Goal: Information Seeking & Learning: Learn about a topic

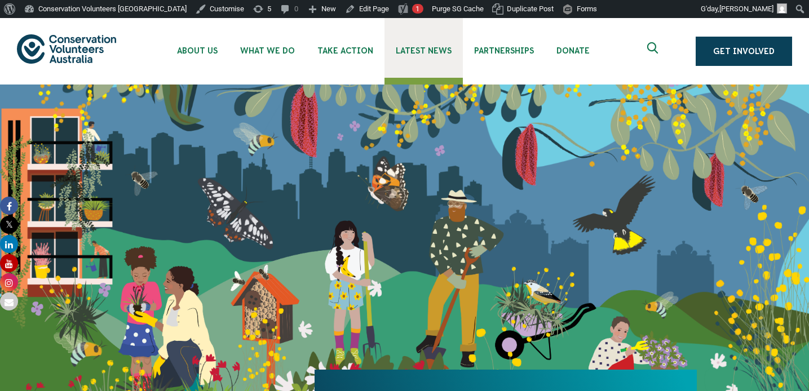
click at [424, 48] on span "Latest News" at bounding box center [424, 50] width 56 height 9
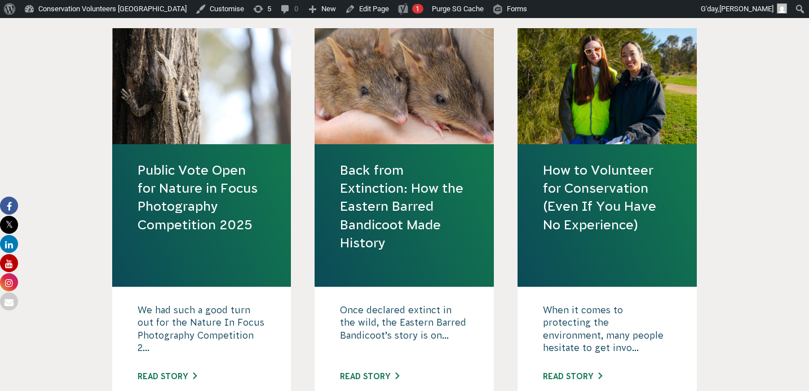
scroll to position [423, 0]
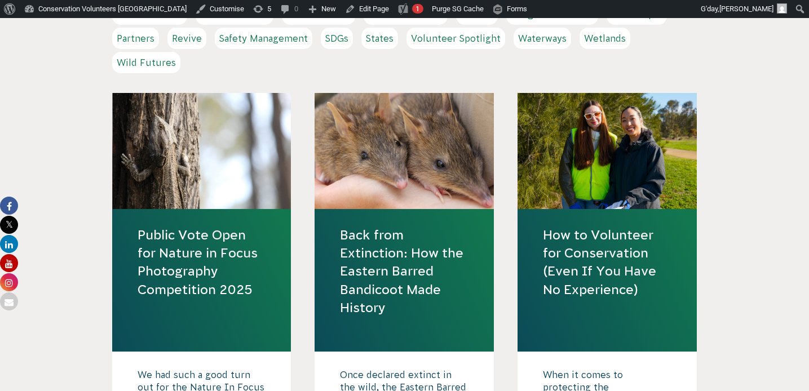
click at [238, 238] on link "Public Vote Open for Nature in Focus Photography Competition 2025" at bounding box center [201, 262] width 128 height 73
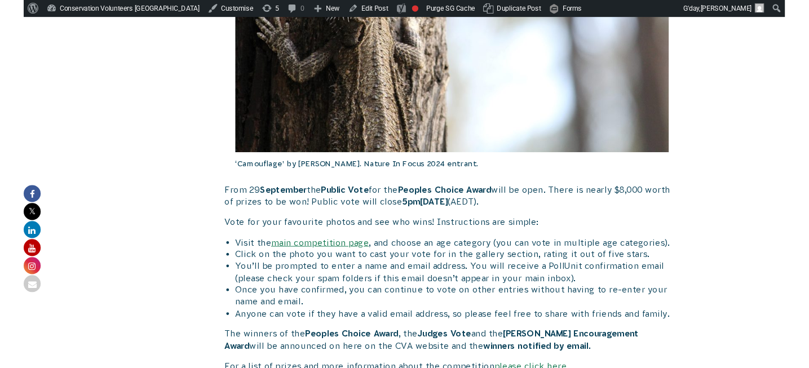
scroll to position [605, 0]
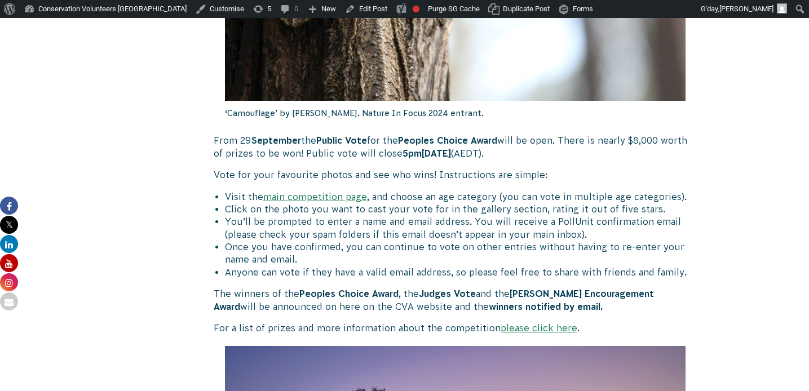
click at [327, 198] on link "main competition page" at bounding box center [315, 197] width 104 height 10
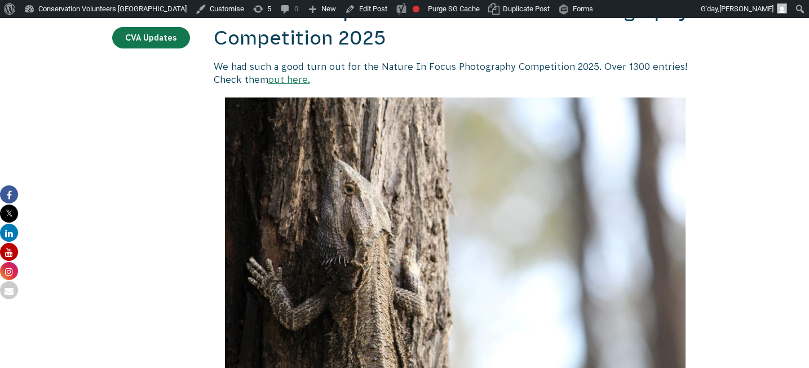
scroll to position [0, 0]
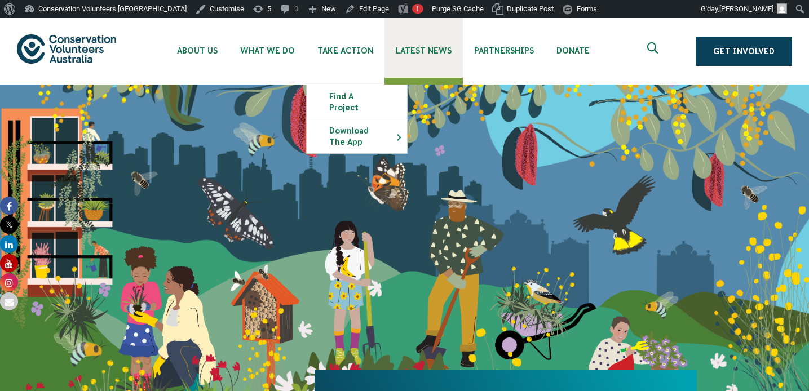
click at [407, 50] on span "Latest News" at bounding box center [424, 50] width 56 height 9
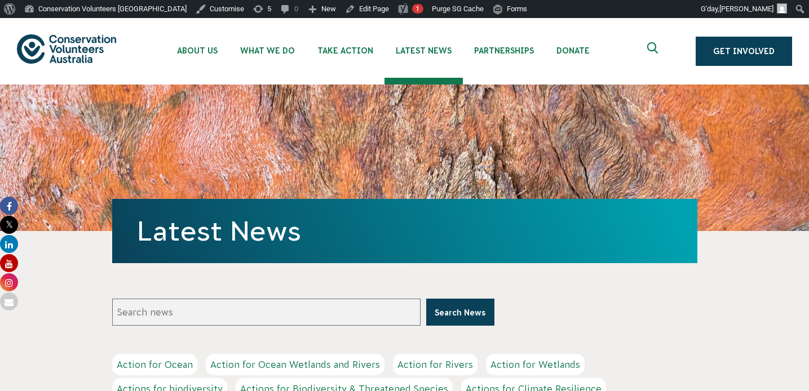
click at [318, 317] on input "Search news" at bounding box center [266, 312] width 308 height 27
type input "nature in focus"
click at [426, 299] on button "Search News" at bounding box center [460, 312] width 68 height 27
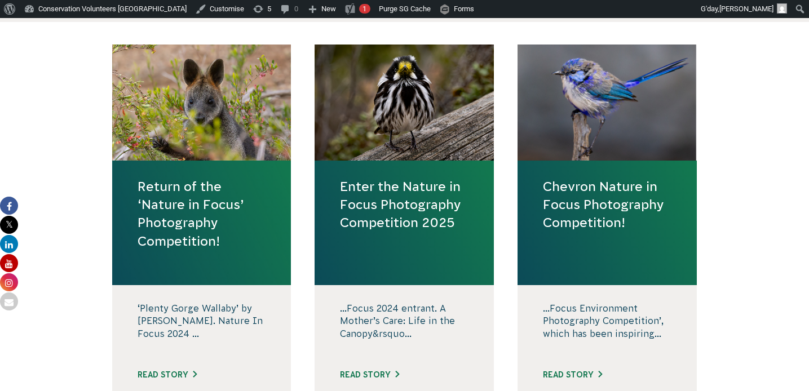
scroll to position [401, 0]
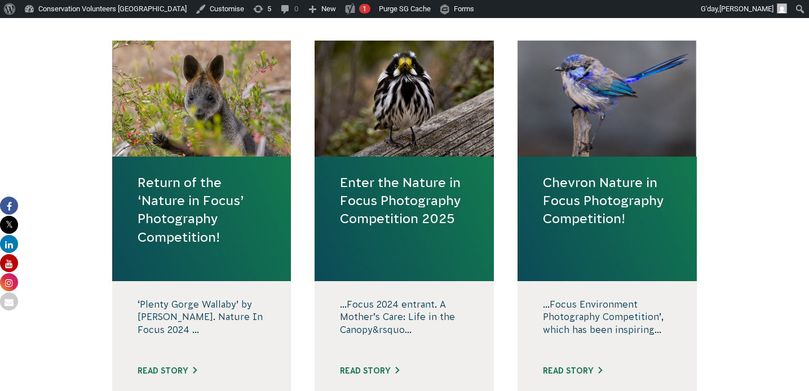
click at [189, 233] on link "Return of the ‘Nature in Focus’ Photography Competition!" at bounding box center [201, 210] width 128 height 73
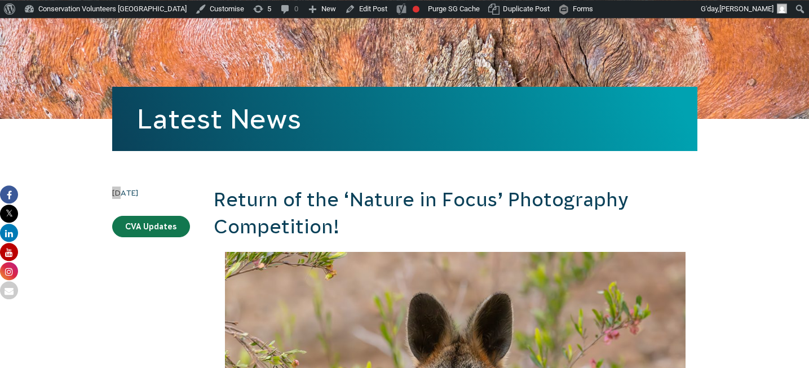
scroll to position [4483, 0]
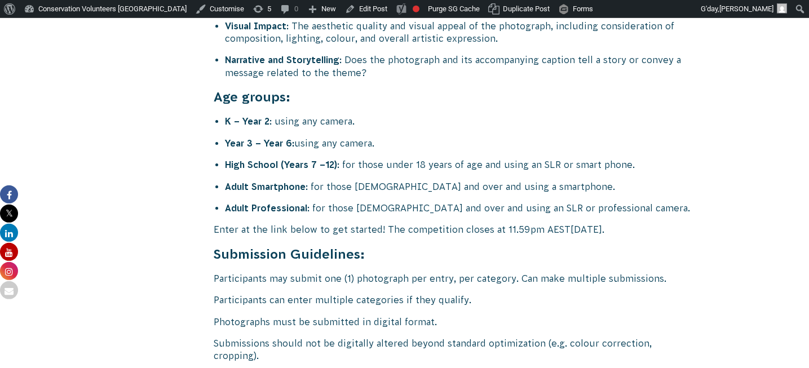
click at [525, 245] on h4 "Submission Guidelines:" at bounding box center [455, 254] width 483 height 18
click at [341, 11] on link "Edit Post" at bounding box center [365, 9] width 51 height 18
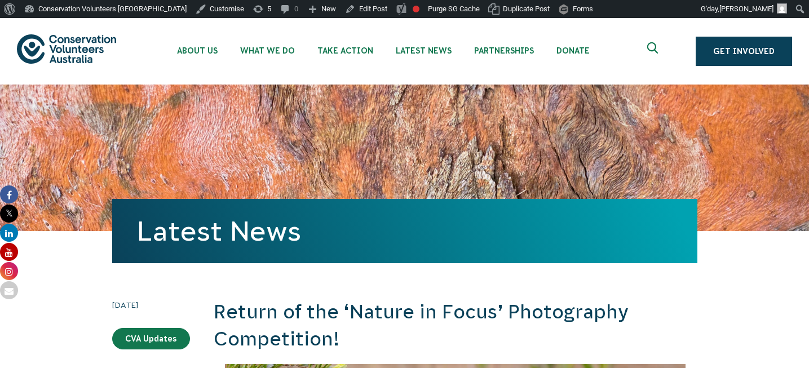
scroll to position [4640, 0]
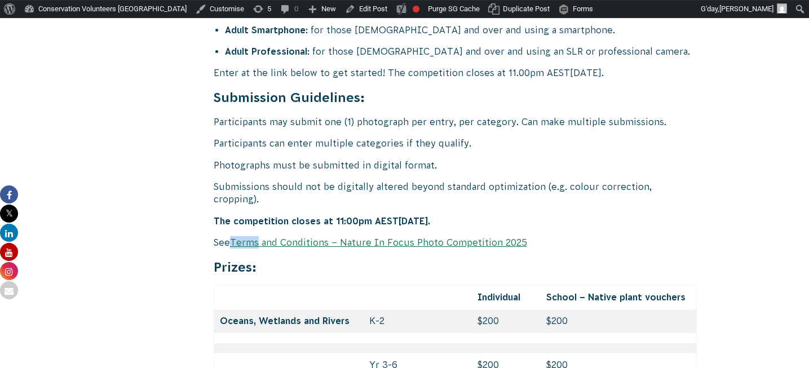
click at [345, 237] on link "Terms and Conditions – Nature In Focus Photo Competition 2025" at bounding box center [378, 242] width 297 height 10
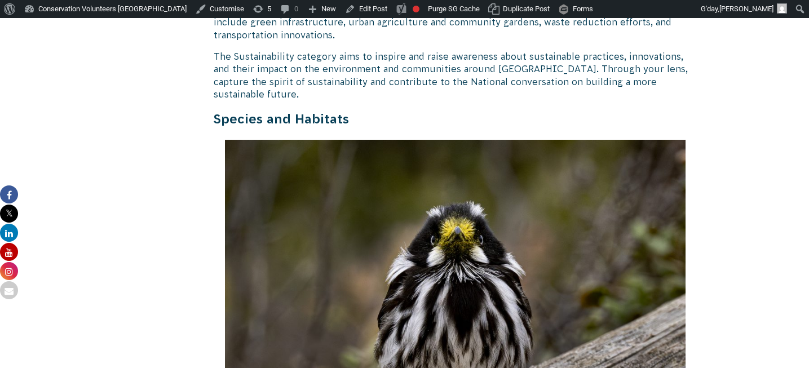
scroll to position [2989, 0]
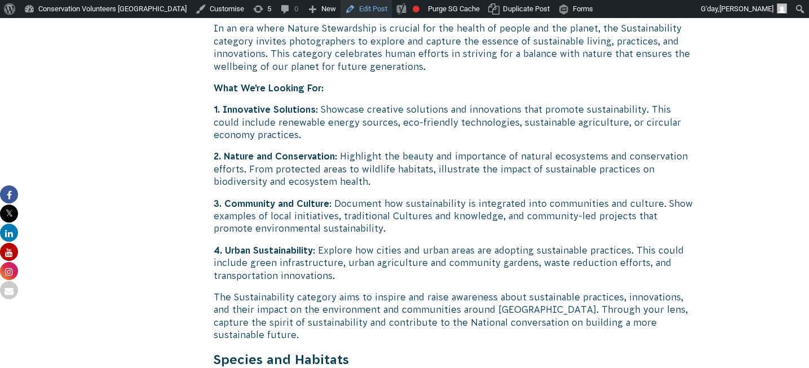
click at [340, 5] on link "Edit Post" at bounding box center [365, 9] width 51 height 18
